Goal: Task Accomplishment & Management: Use online tool/utility

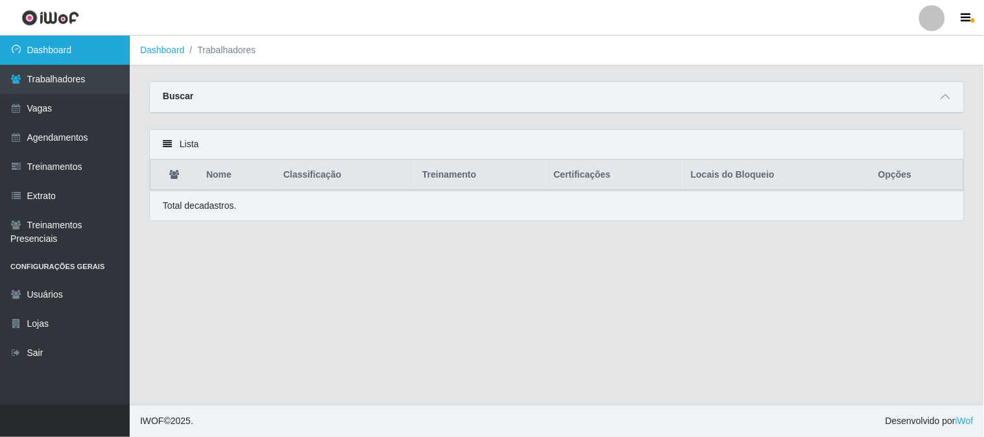
click at [74, 42] on link "Dashboard" at bounding box center [65, 50] width 130 height 29
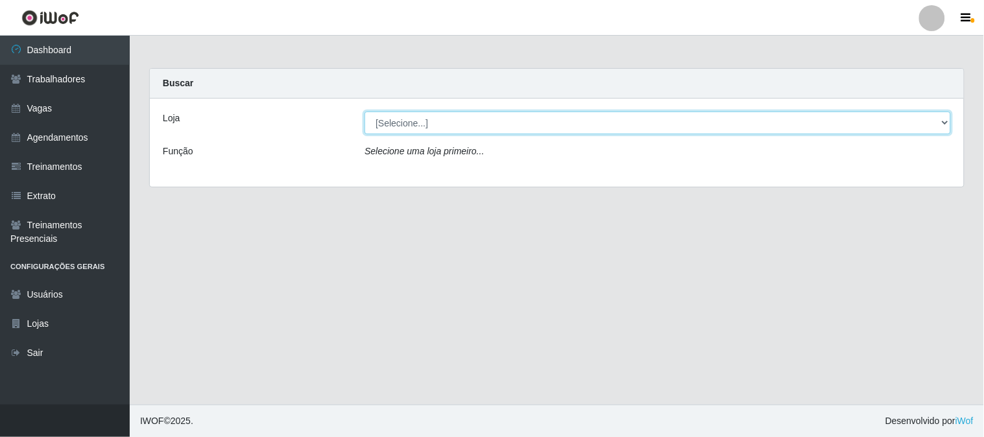
click at [396, 125] on select "[Selecione...] Sapore D'italia" at bounding box center [657, 123] width 586 height 23
select select "266"
click at [364, 112] on select "[Selecione...] Sapore D'italia" at bounding box center [657, 123] width 586 height 23
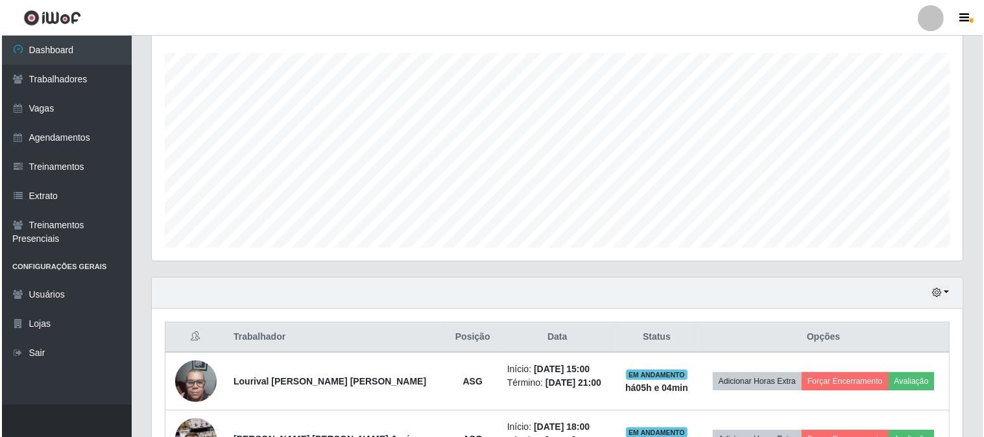
scroll to position [360, 0]
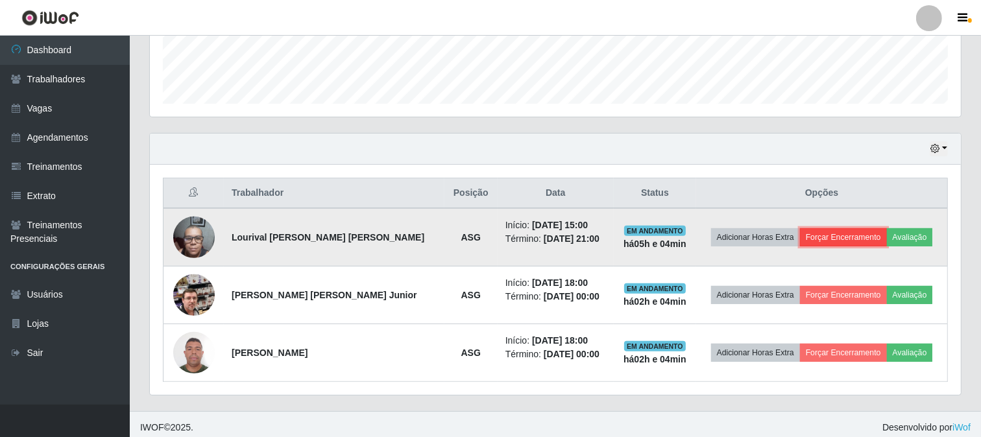
click at [828, 234] on button "Forçar Encerramento" at bounding box center [843, 237] width 87 height 18
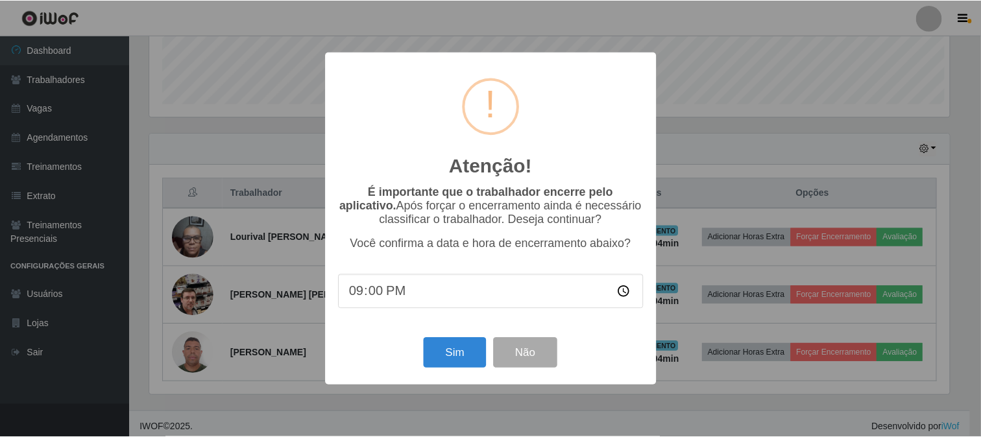
scroll to position [268, 802]
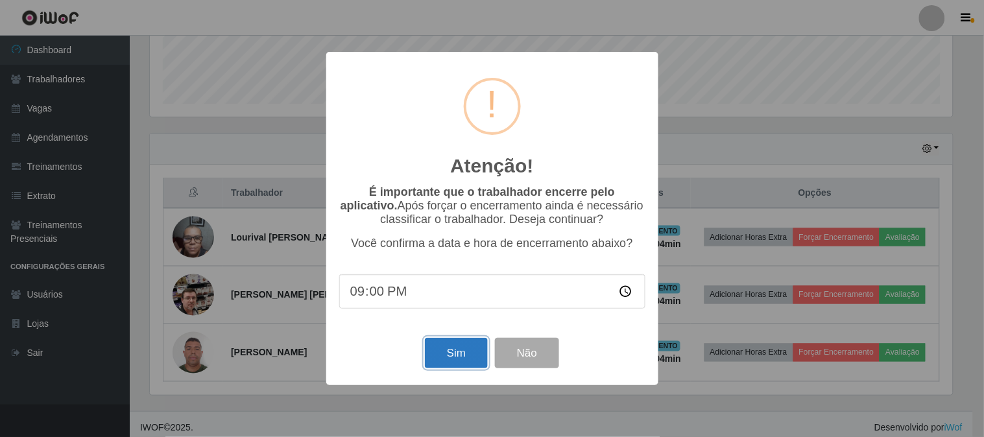
click at [451, 355] on button "Sim" at bounding box center [456, 353] width 63 height 30
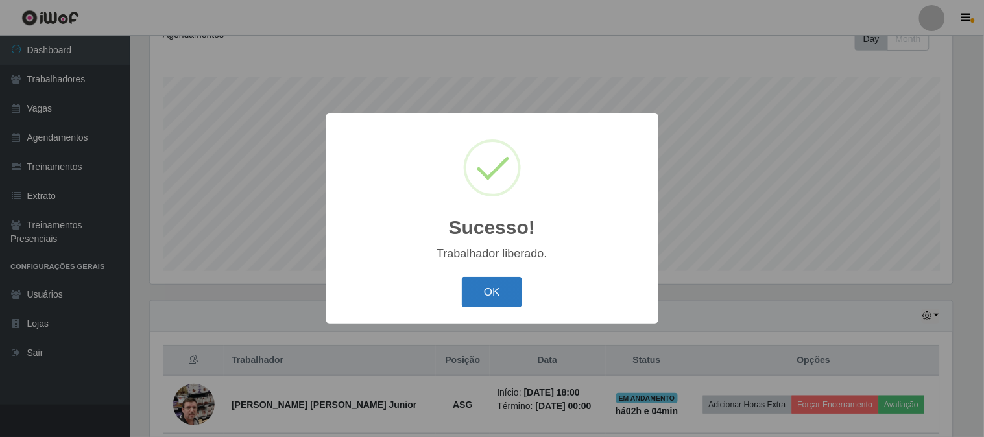
click at [476, 288] on button "OK" at bounding box center [492, 292] width 60 height 30
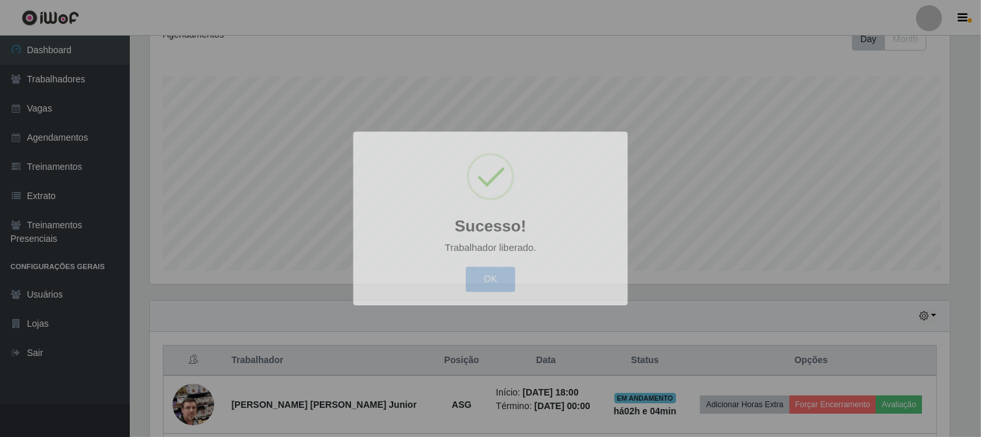
scroll to position [268, 811]
